Goal: Information Seeking & Learning: Learn about a topic

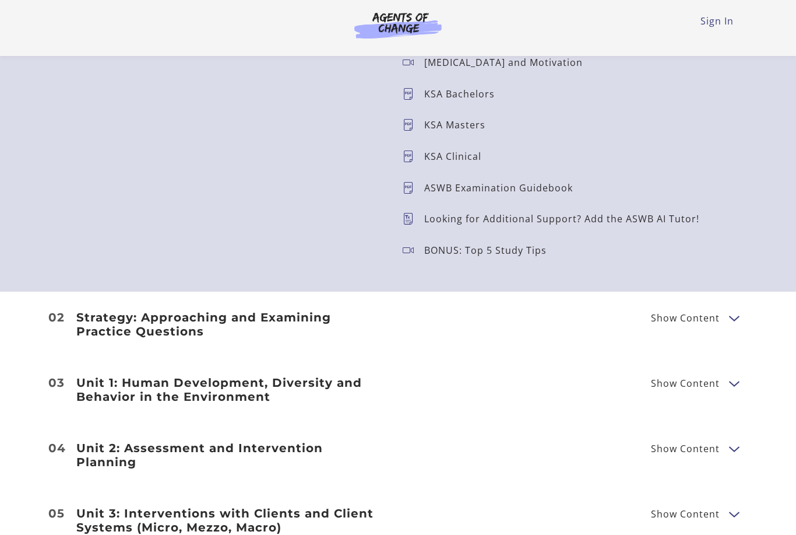
scroll to position [1298, 0]
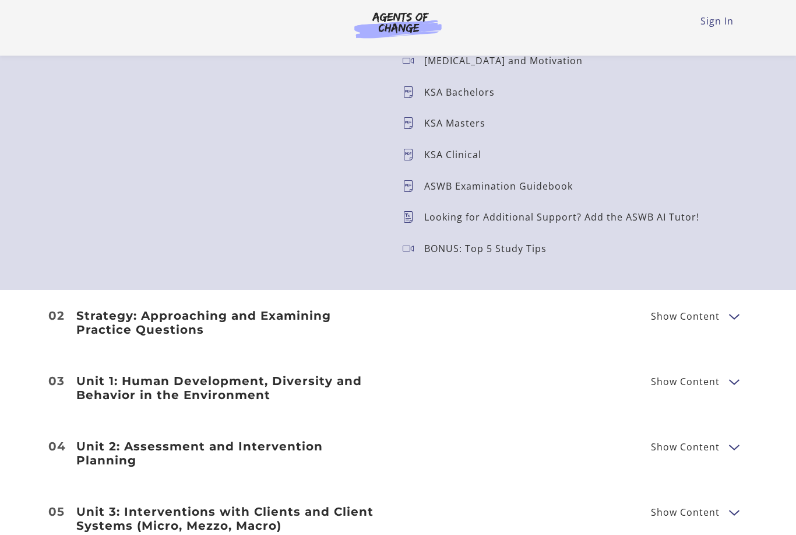
click at [124, 311] on h3 "Strategy: Approaching and Examining Practice Questions" at bounding box center [230, 323] width 308 height 28
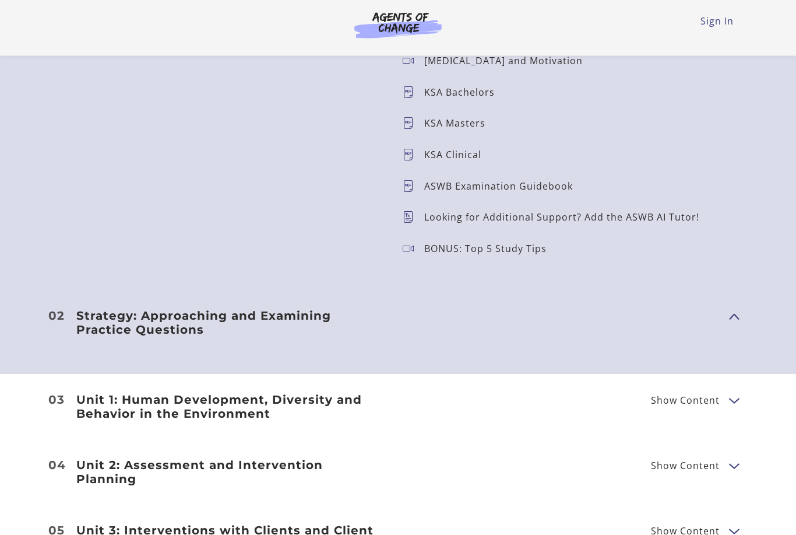
scroll to position [1299, 0]
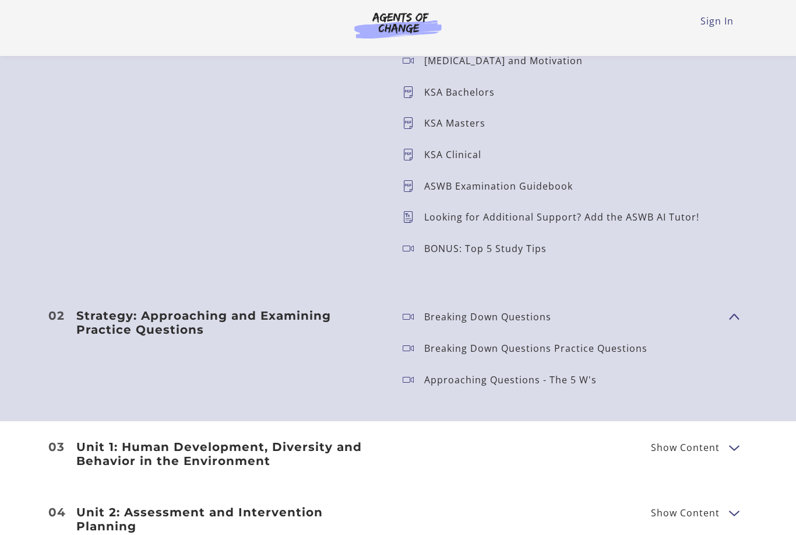
click at [125, 314] on h3 "Strategy: Approaching and Examining Practice Questions" at bounding box center [230, 322] width 308 height 28
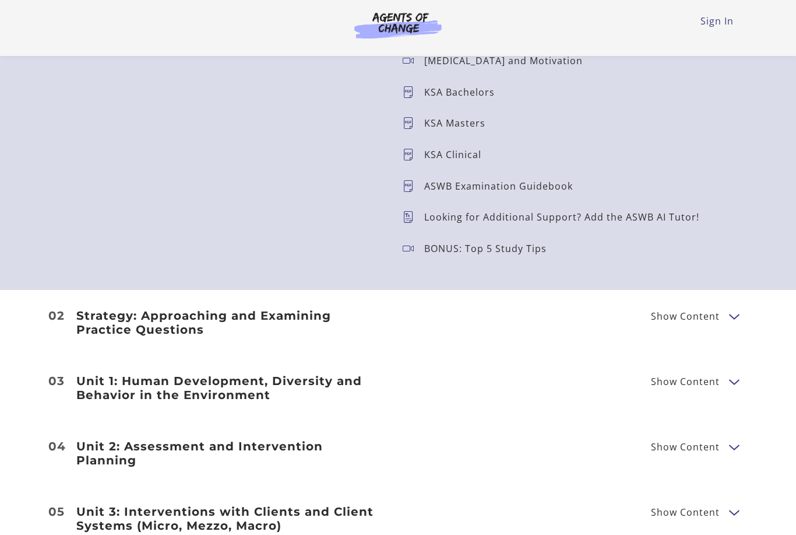
click at [137, 379] on h3 "Unit 1: Human Development, Diversity and Behavior in the Environment" at bounding box center [230, 388] width 308 height 28
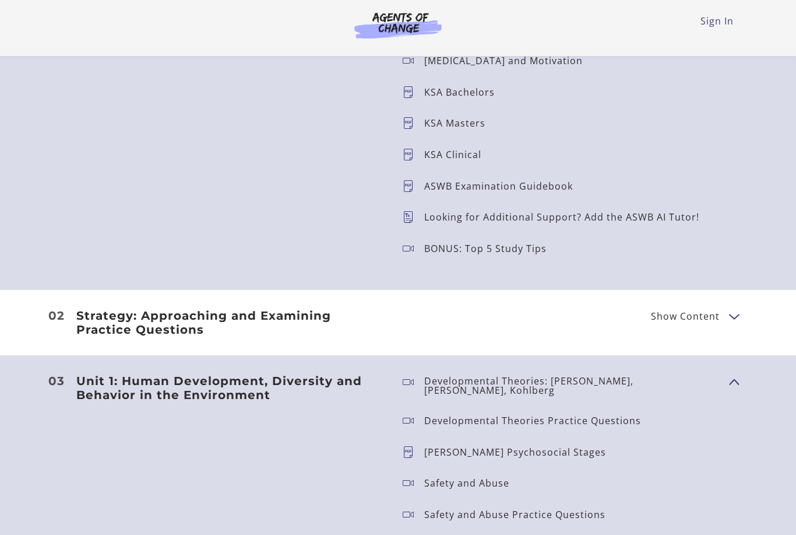
click at [139, 379] on h3 "Unit 1: Human Development, Diversity and Behavior in the Environment" at bounding box center [230, 388] width 308 height 28
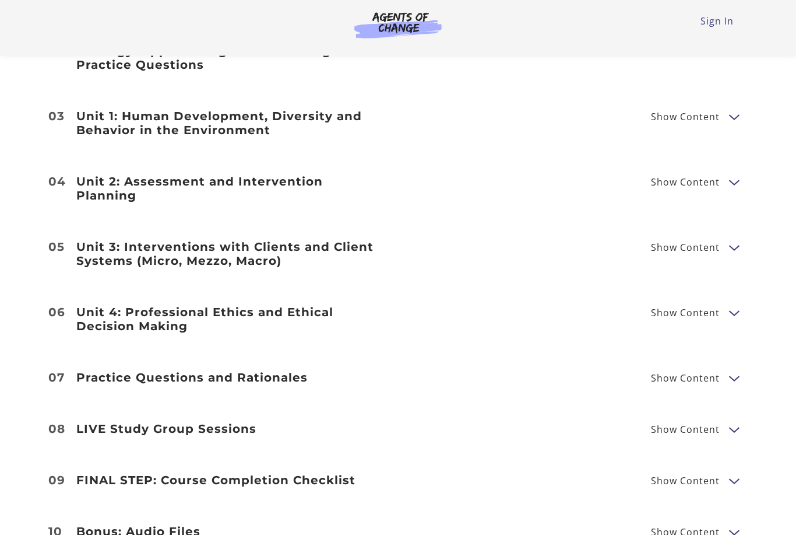
scroll to position [1584, 0]
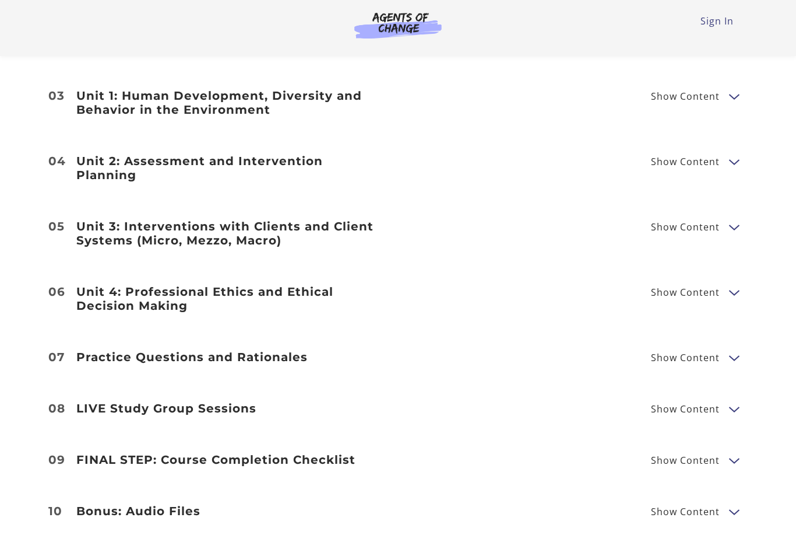
click at [156, 350] on h3 "Practice Questions and Rationales" at bounding box center [230, 357] width 308 height 14
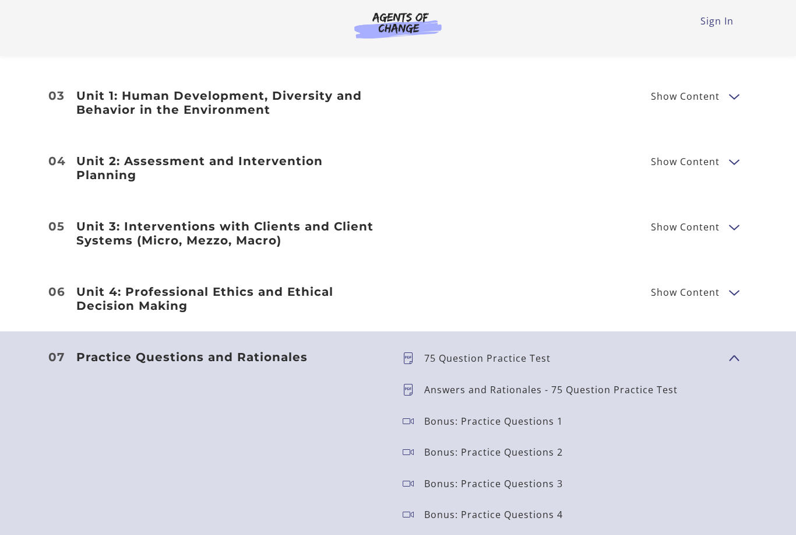
click at [462, 353] on p "75 Question Practice Test" at bounding box center [492, 357] width 136 height 9
click at [469, 353] on p "75 Question Practice Test" at bounding box center [492, 357] width 136 height 9
click at [471, 353] on p "75 Question Practice Test" at bounding box center [492, 357] width 136 height 9
click at [123, 350] on h3 "Practice Questions and Rationales" at bounding box center [230, 357] width 308 height 14
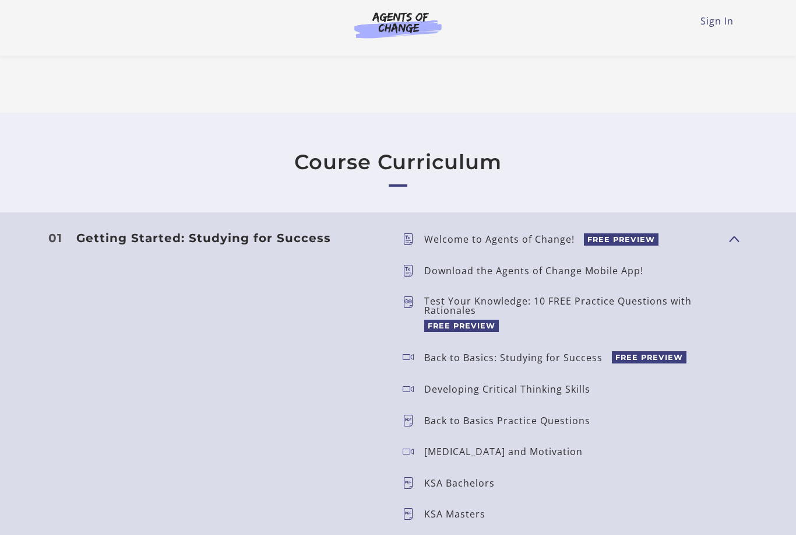
scroll to position [908, 0]
click at [464, 328] on span "FREE PREVIEW" at bounding box center [461, 325] width 75 height 12
